Goal: Task Accomplishment & Management: Manage account settings

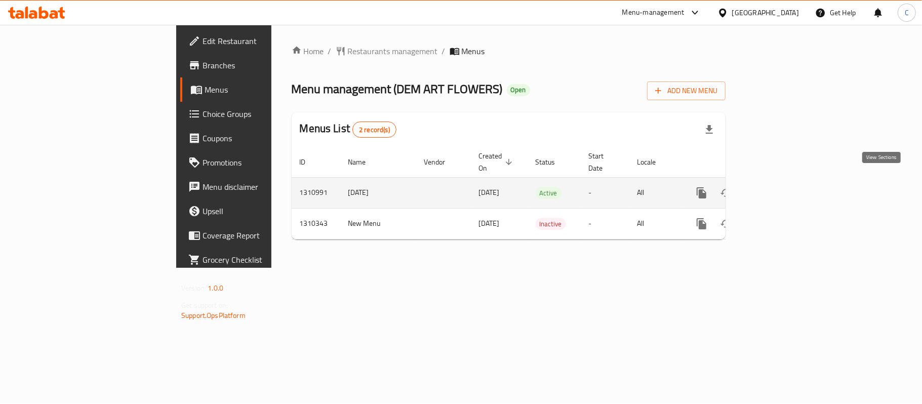
click at [780, 187] on icon "enhanced table" at bounding box center [774, 193] width 12 height 12
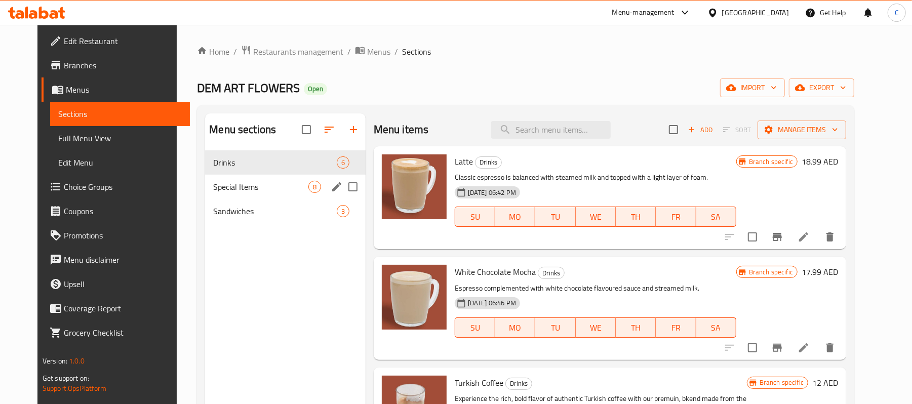
click at [221, 193] on div "Special Items 8" at bounding box center [285, 187] width 160 height 24
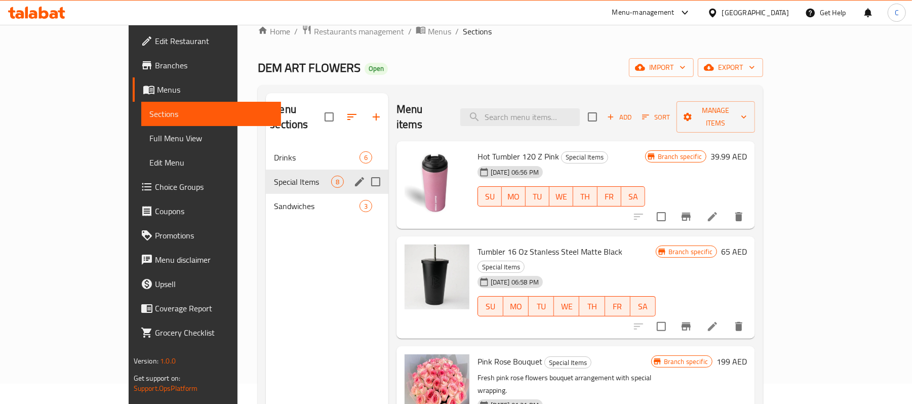
scroll to position [7, 0]
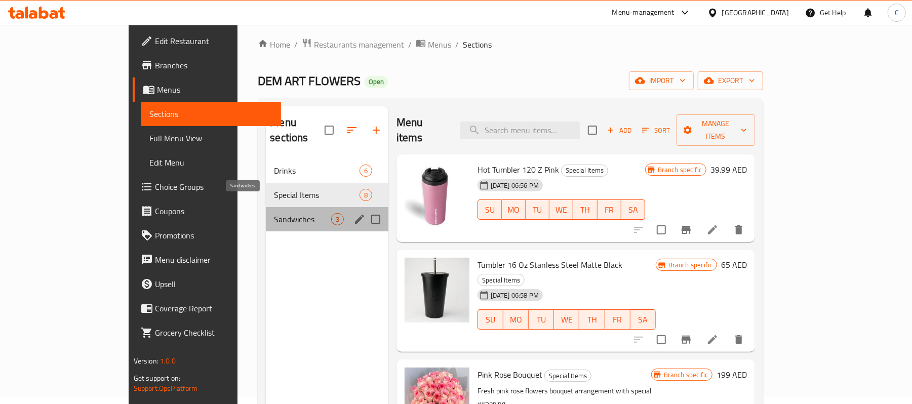
click at [274, 213] on span "Sandwiches" at bounding box center [302, 219] width 57 height 12
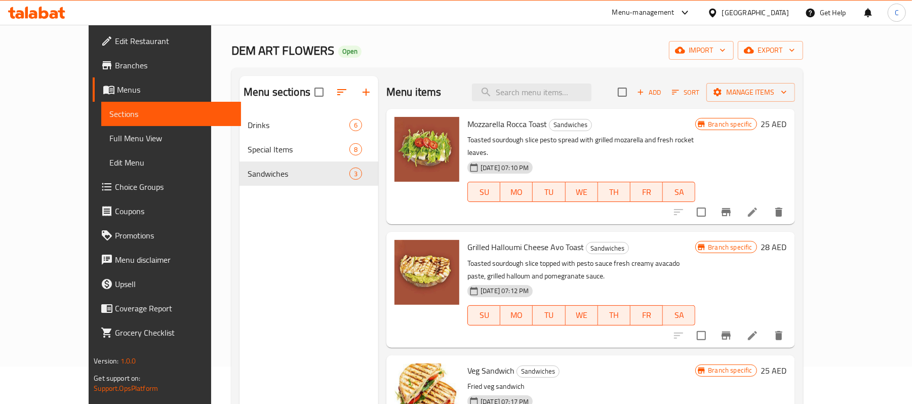
scroll to position [7, 0]
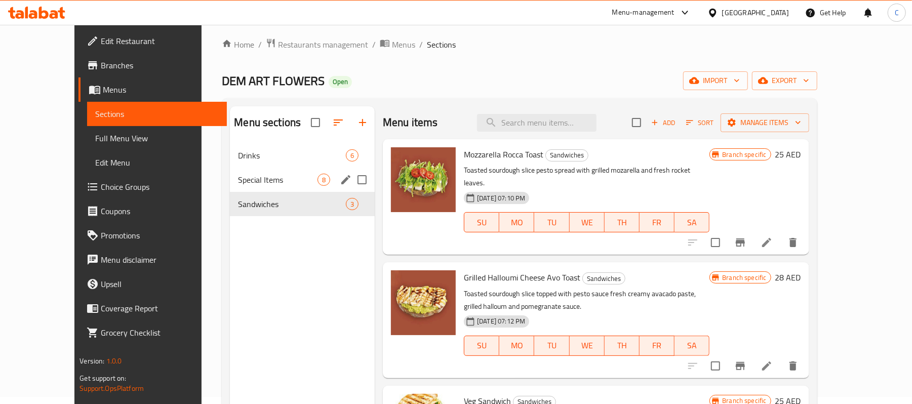
click at [272, 170] on div "Special Items 8" at bounding box center [302, 180] width 145 height 24
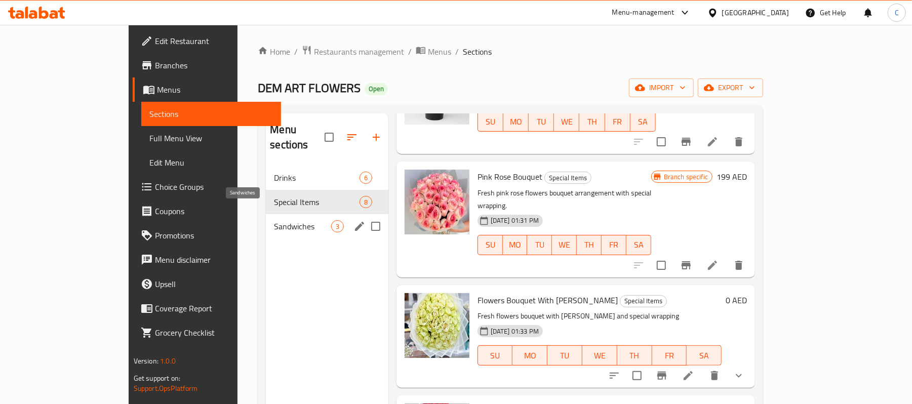
click at [274, 220] on span "Sandwiches" at bounding box center [302, 226] width 57 height 12
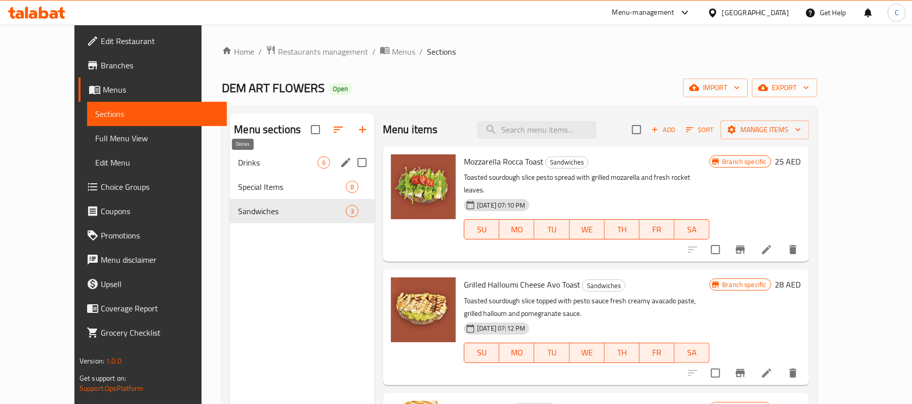
click at [240, 162] on span "Drinks" at bounding box center [277, 162] width 79 height 12
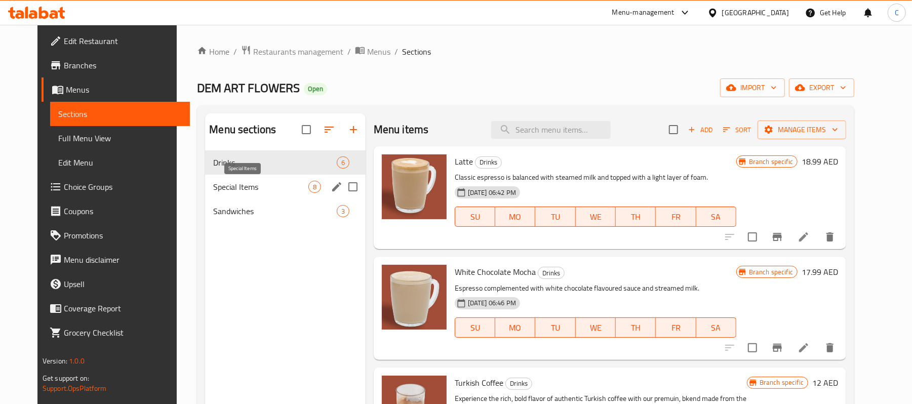
click at [257, 183] on span "Special Items" at bounding box center [260, 187] width 95 height 12
